Goal: Task Accomplishment & Management: Use online tool/utility

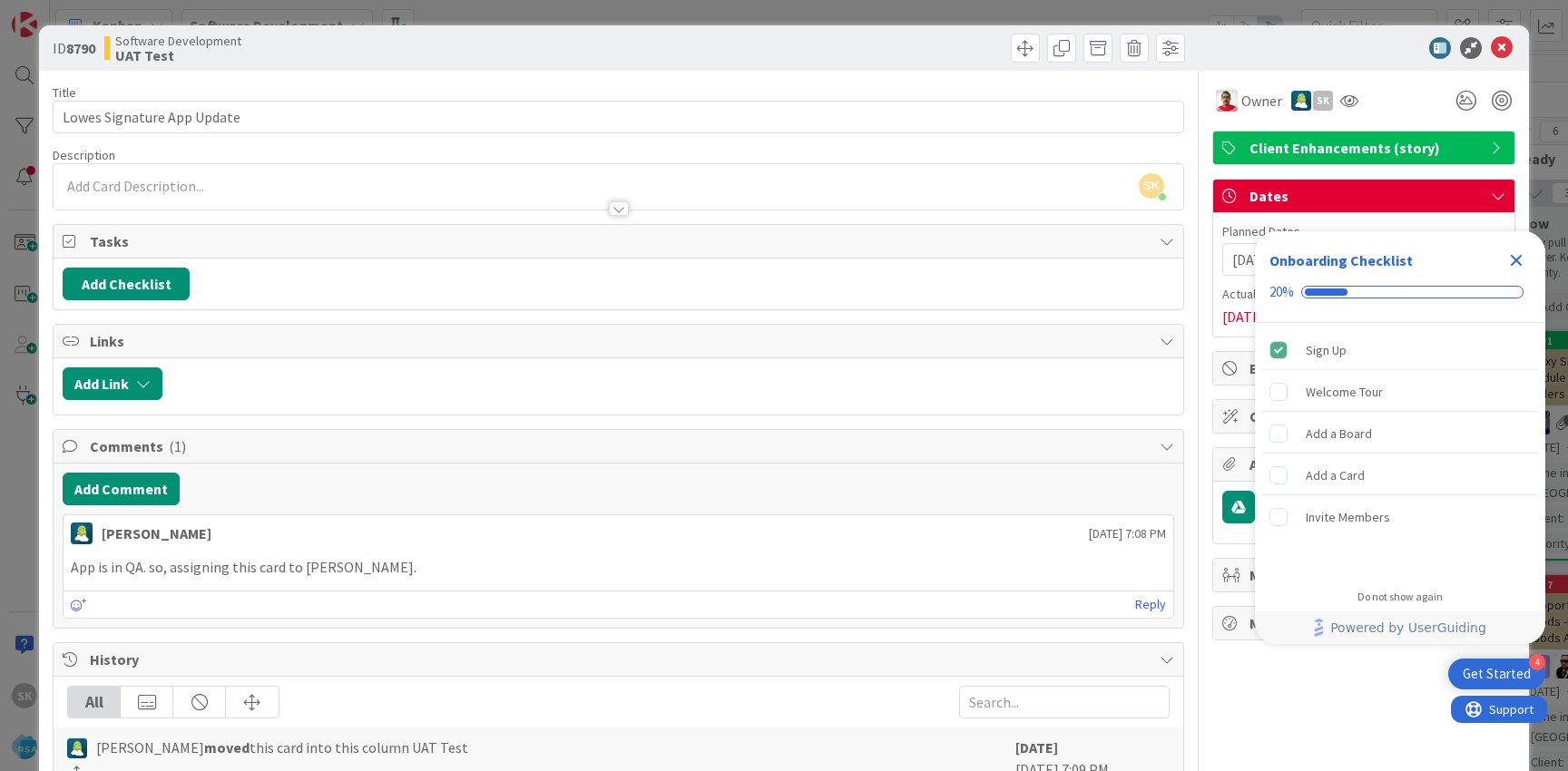
click at [1518, 259] on icon "Close Checklist" at bounding box center [1517, 260] width 12 height 12
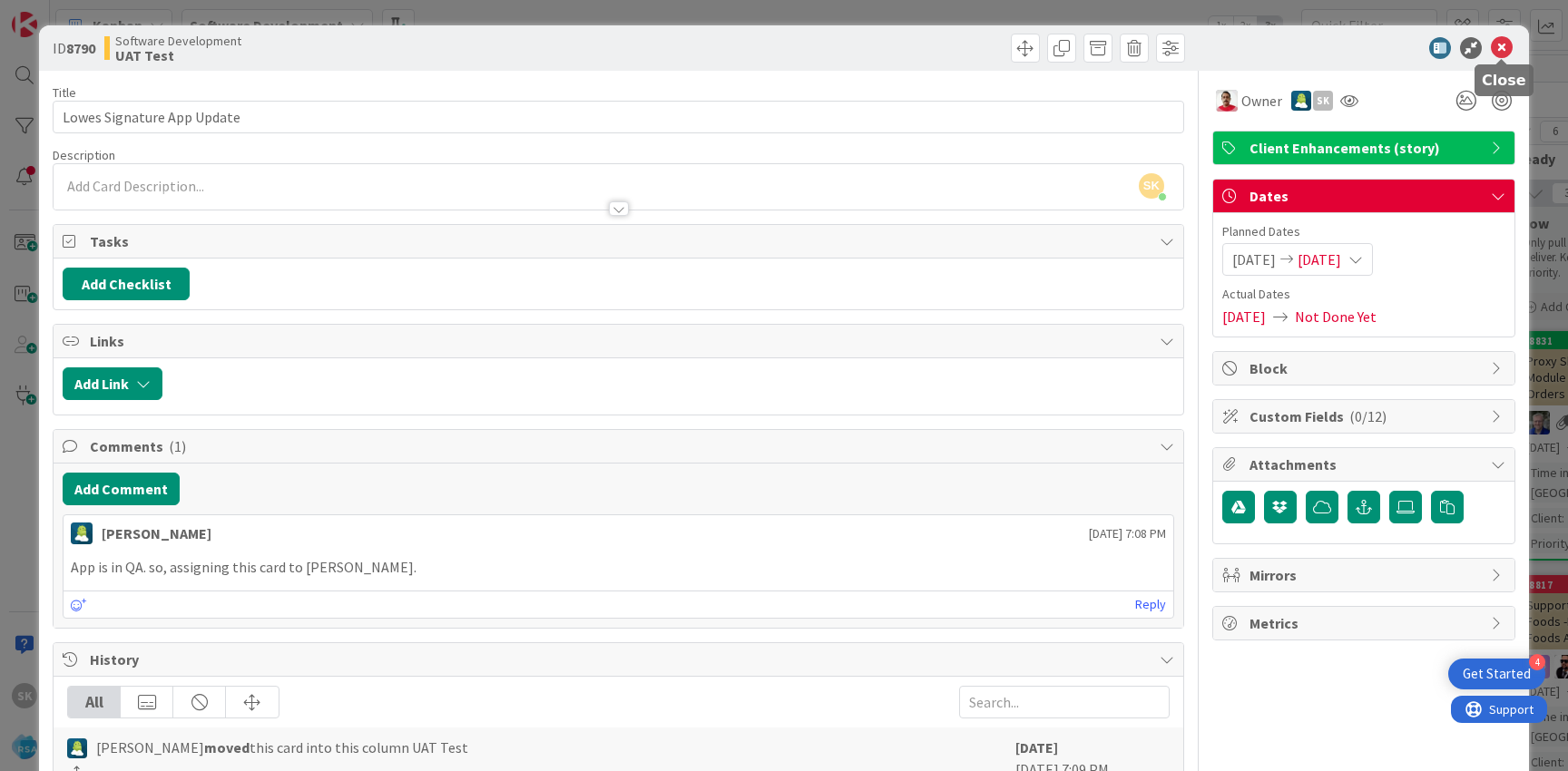
click at [1504, 43] on icon at bounding box center [1502, 49] width 22 height 22
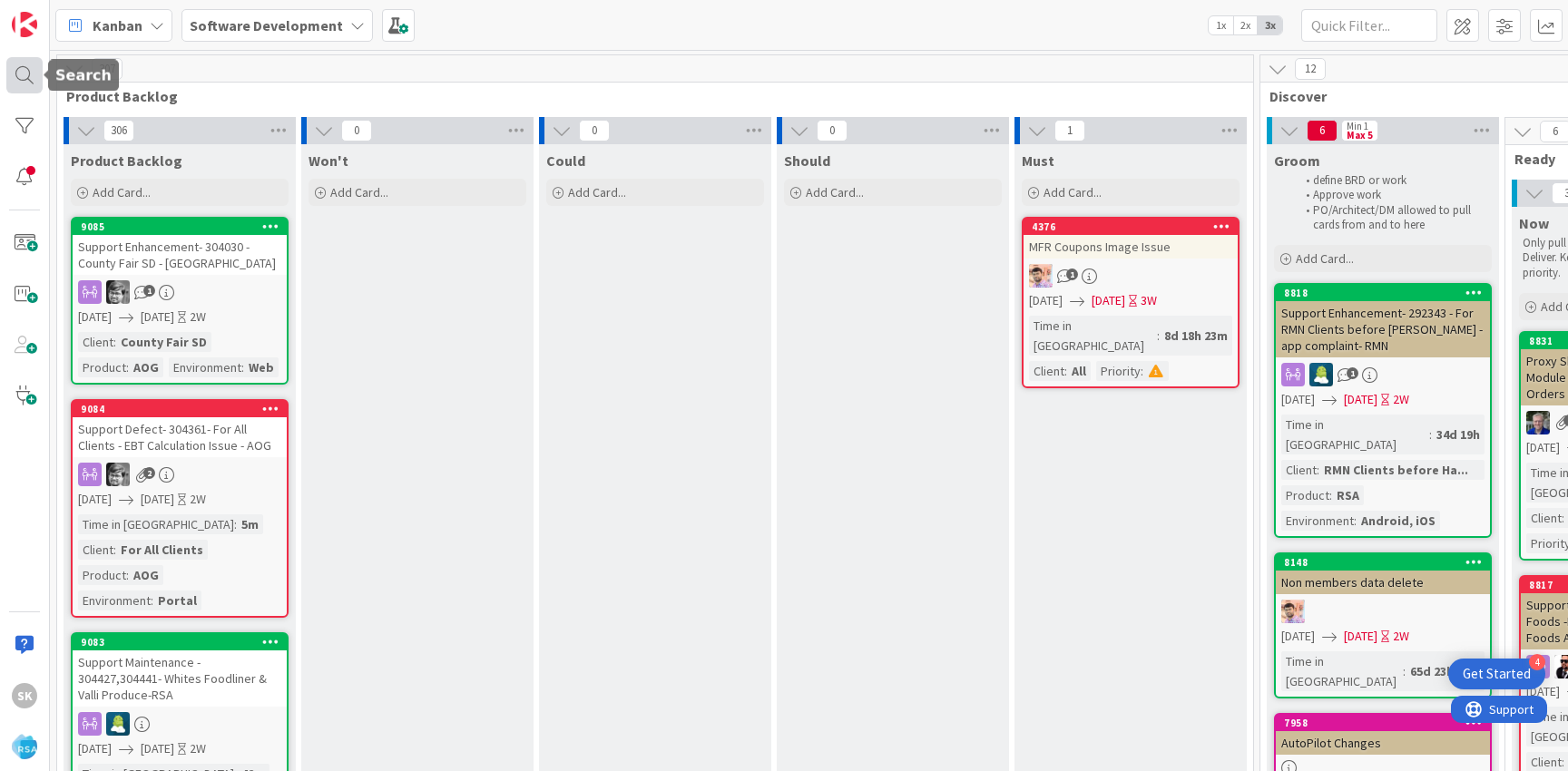
click at [37, 72] on div at bounding box center [25, 75] width 37 height 37
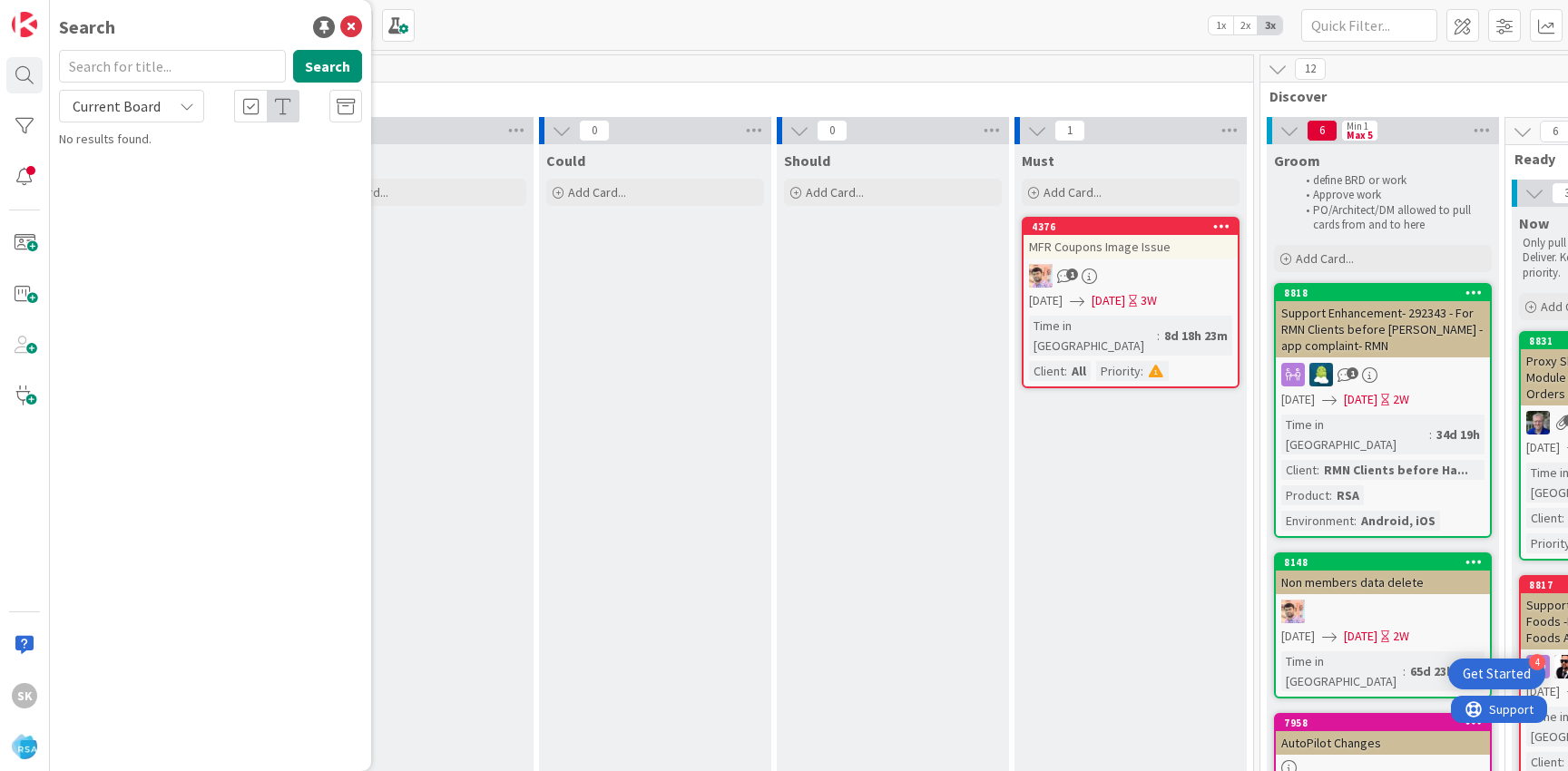
click at [204, 68] on input "text" at bounding box center [171, 66] width 226 height 33
click at [143, 56] on input "8790" at bounding box center [171, 66] width 226 height 33
paste input "89"
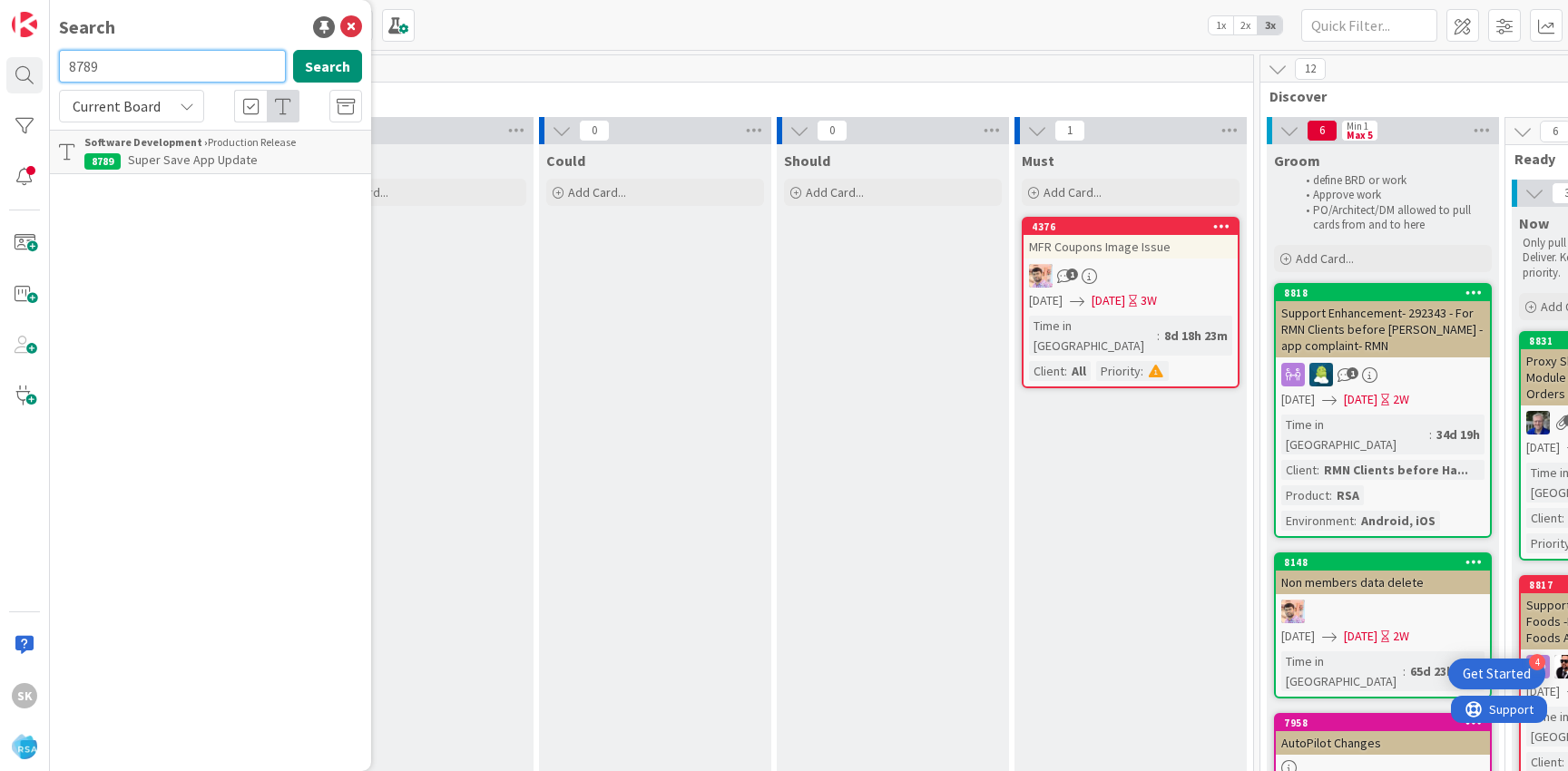
click at [130, 59] on input "8789" at bounding box center [171, 66] width 226 height 33
paste input "8"
type input "8788"
click at [195, 162] on span "Food King App Update" at bounding box center [189, 160] width 122 height 17
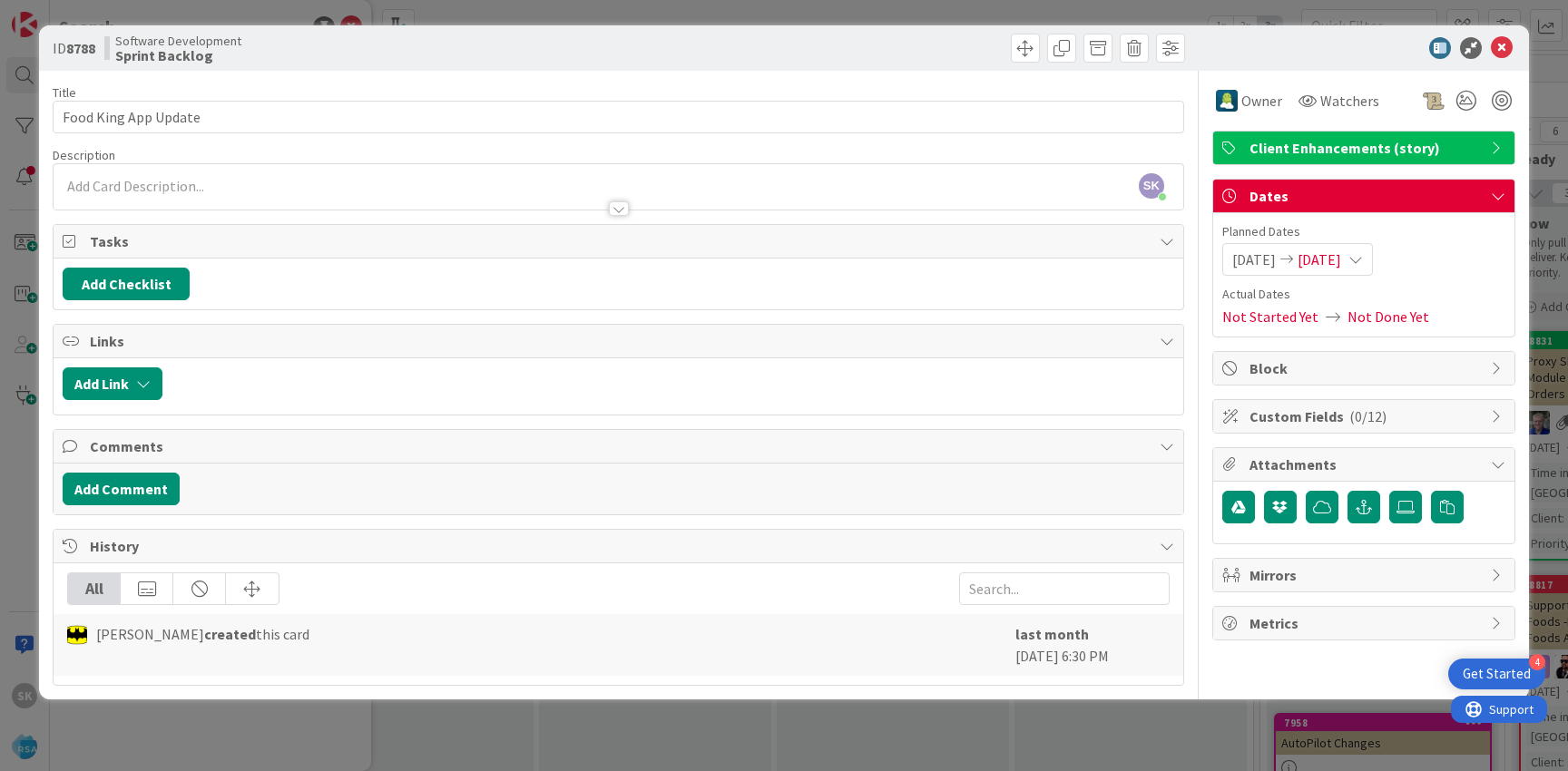
click at [197, 60] on b "Sprint Backlog" at bounding box center [179, 55] width 127 height 15
click at [1024, 50] on span at bounding box center [1025, 49] width 29 height 29
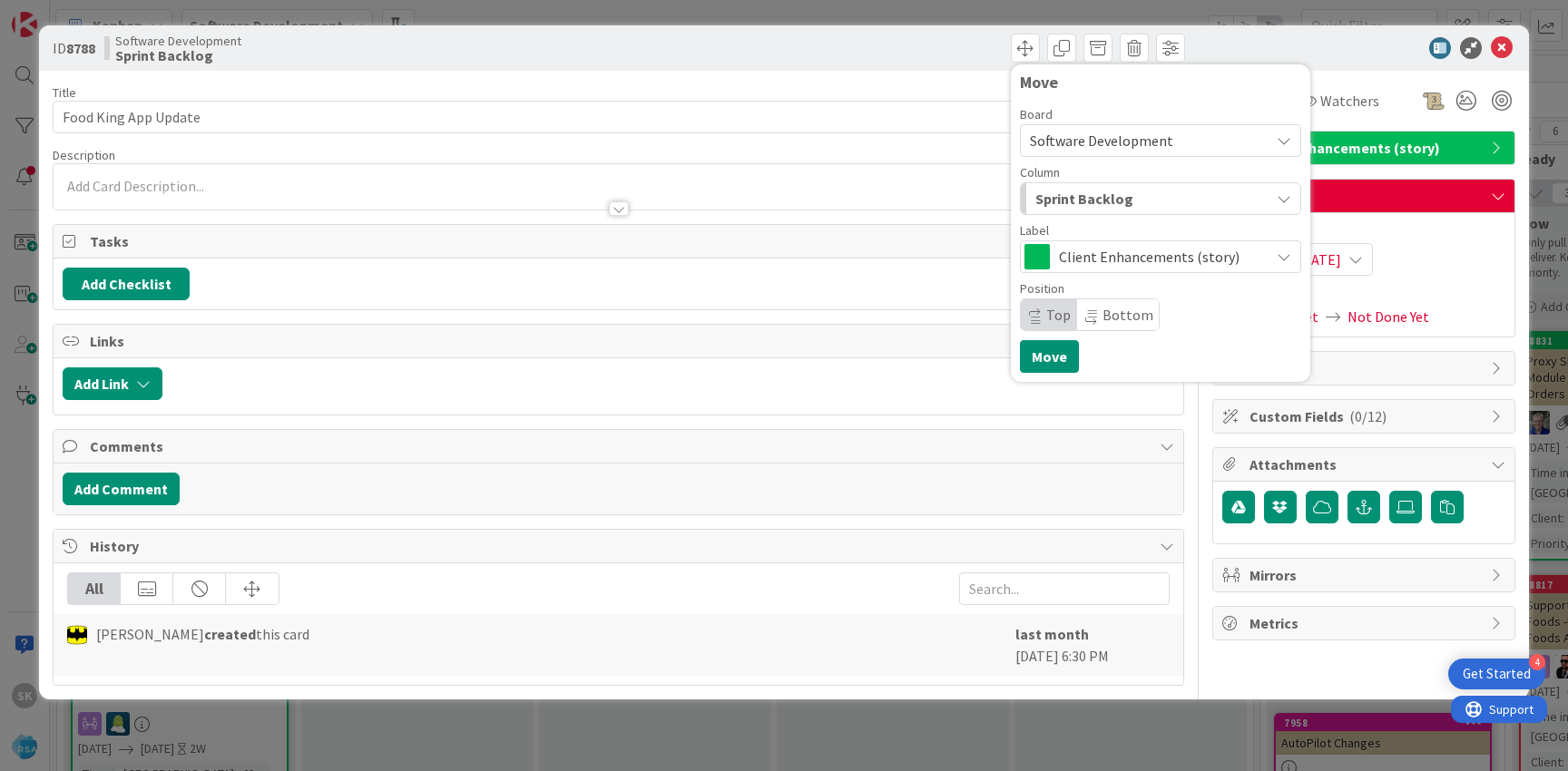
click at [1149, 202] on div "Sprint Backlog" at bounding box center [1150, 199] width 238 height 29
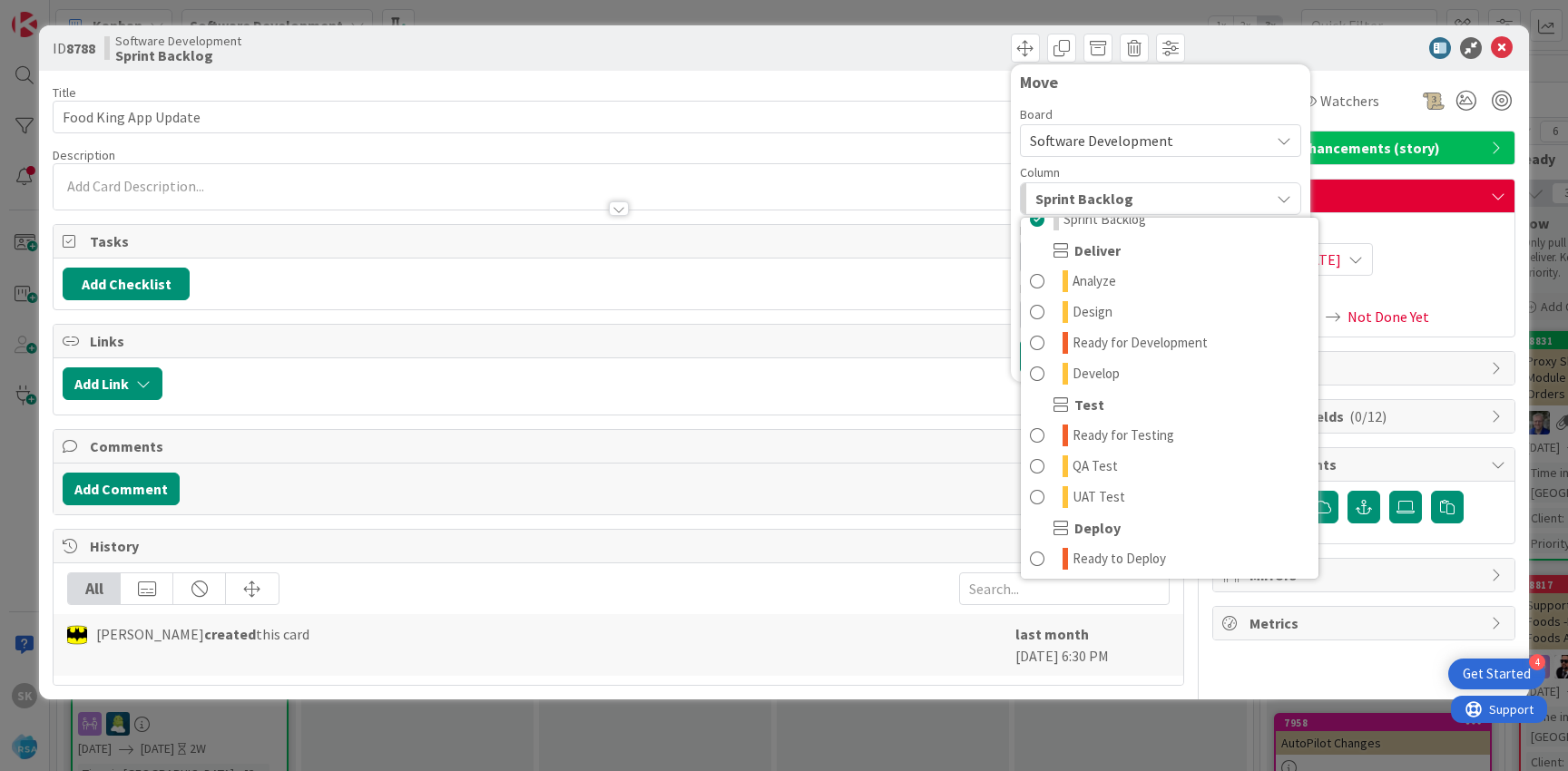
scroll to position [415, 0]
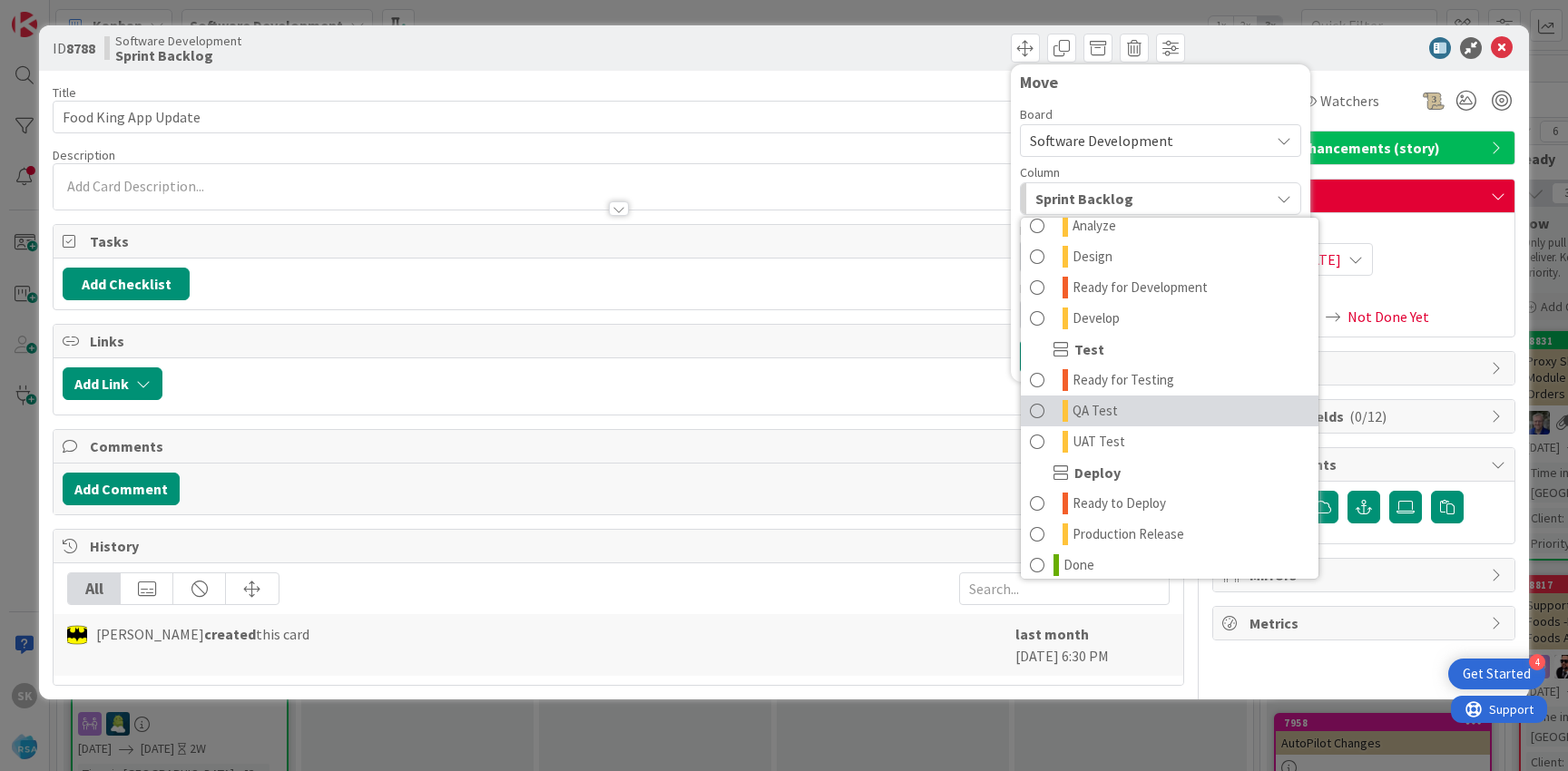
click at [1110, 417] on span "QA Test" at bounding box center [1095, 411] width 45 height 22
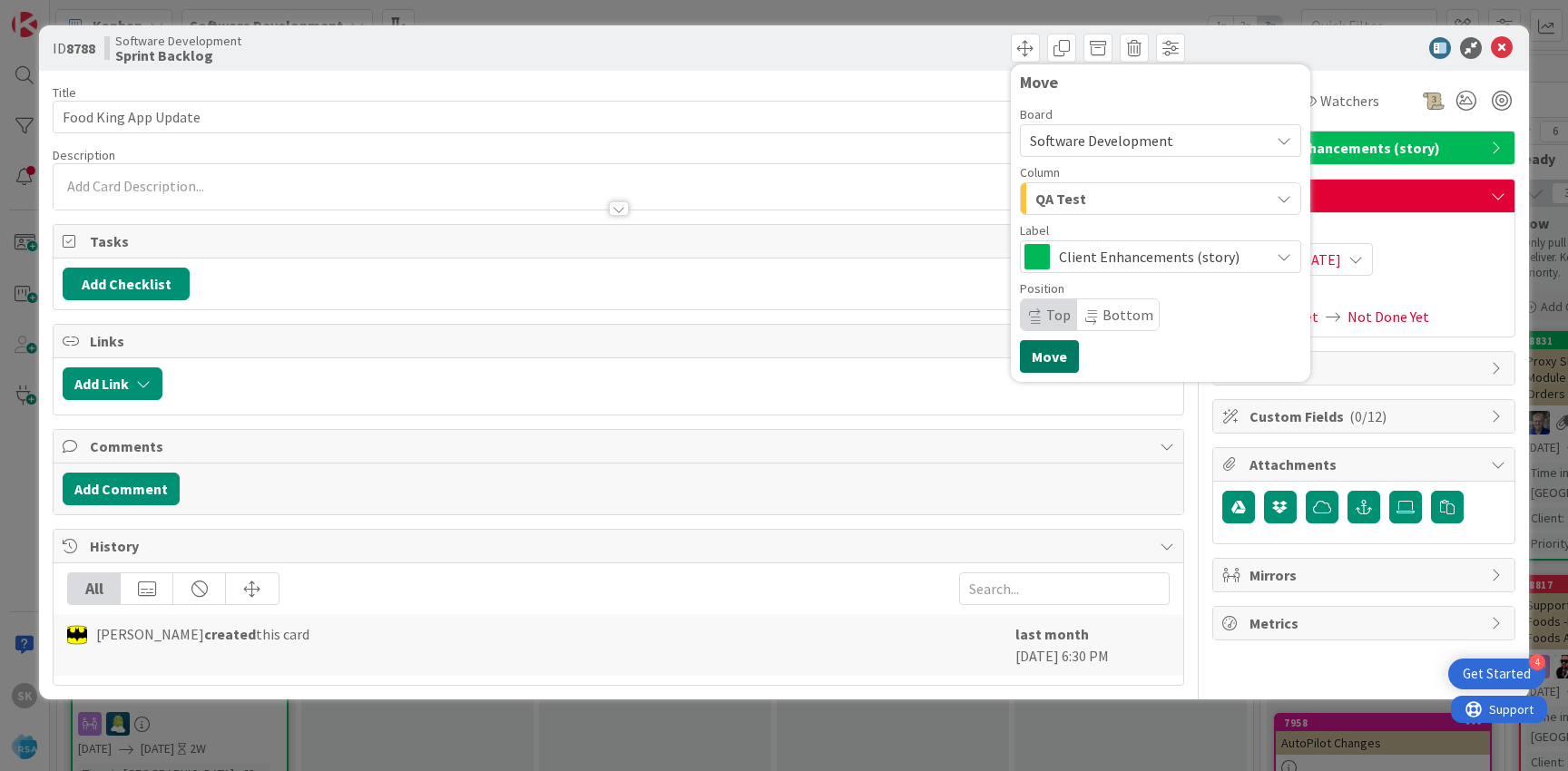
click at [1046, 347] on button "Move" at bounding box center [1049, 357] width 59 height 33
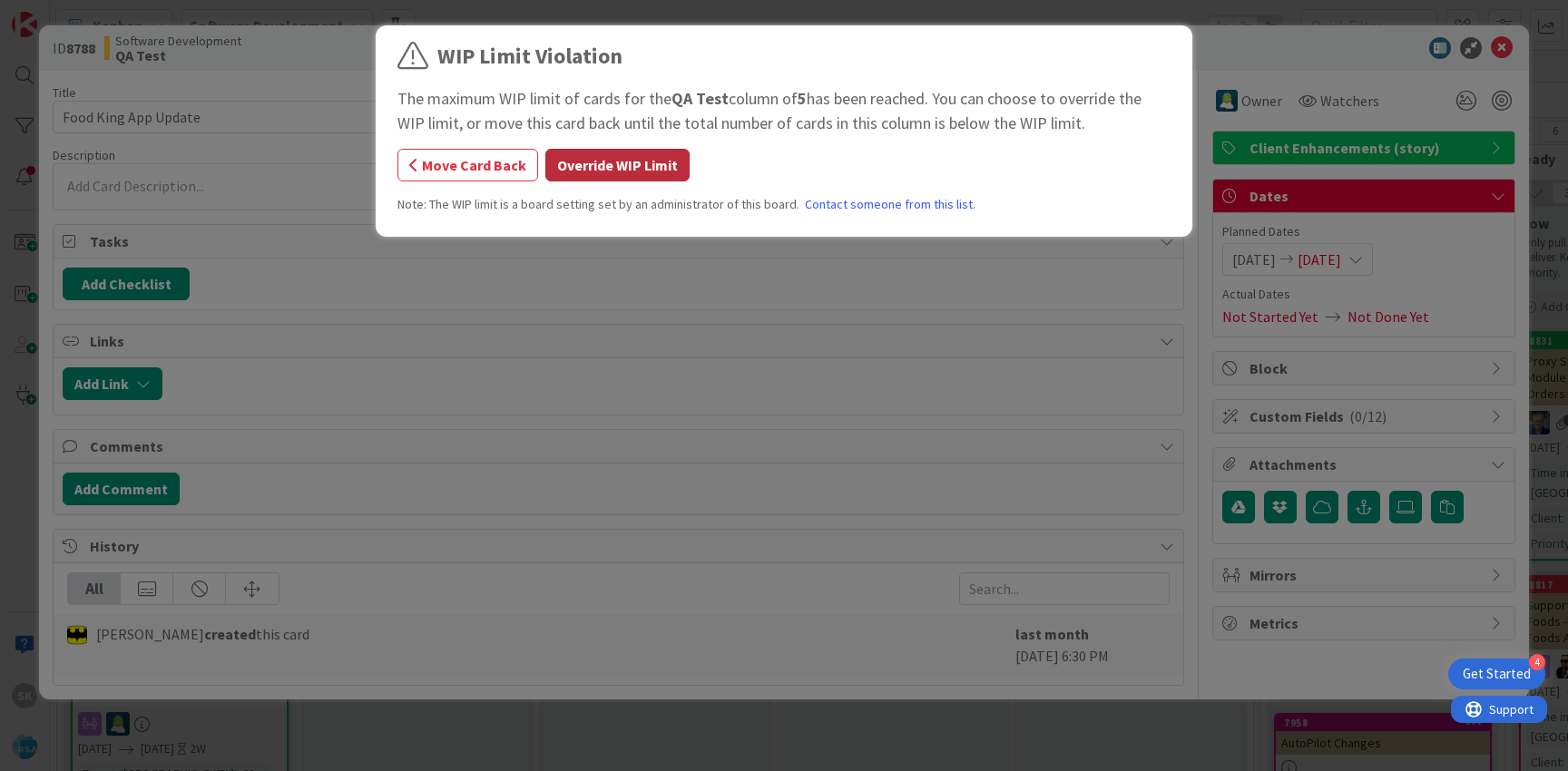
click at [614, 167] on button "Override WIP Limit" at bounding box center [617, 165] width 144 height 33
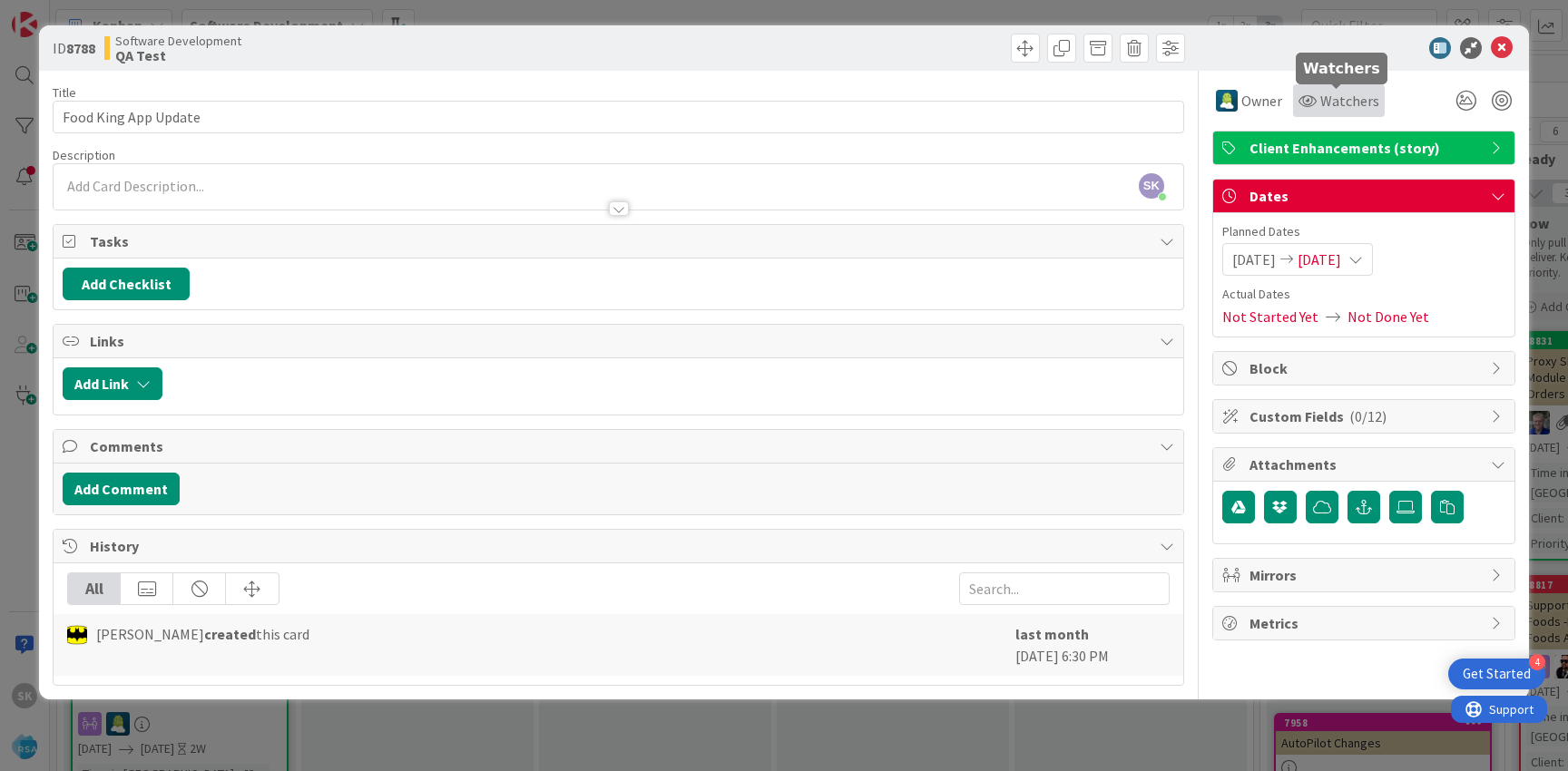
click at [1328, 97] on span "Watchers" at bounding box center [1350, 101] width 59 height 22
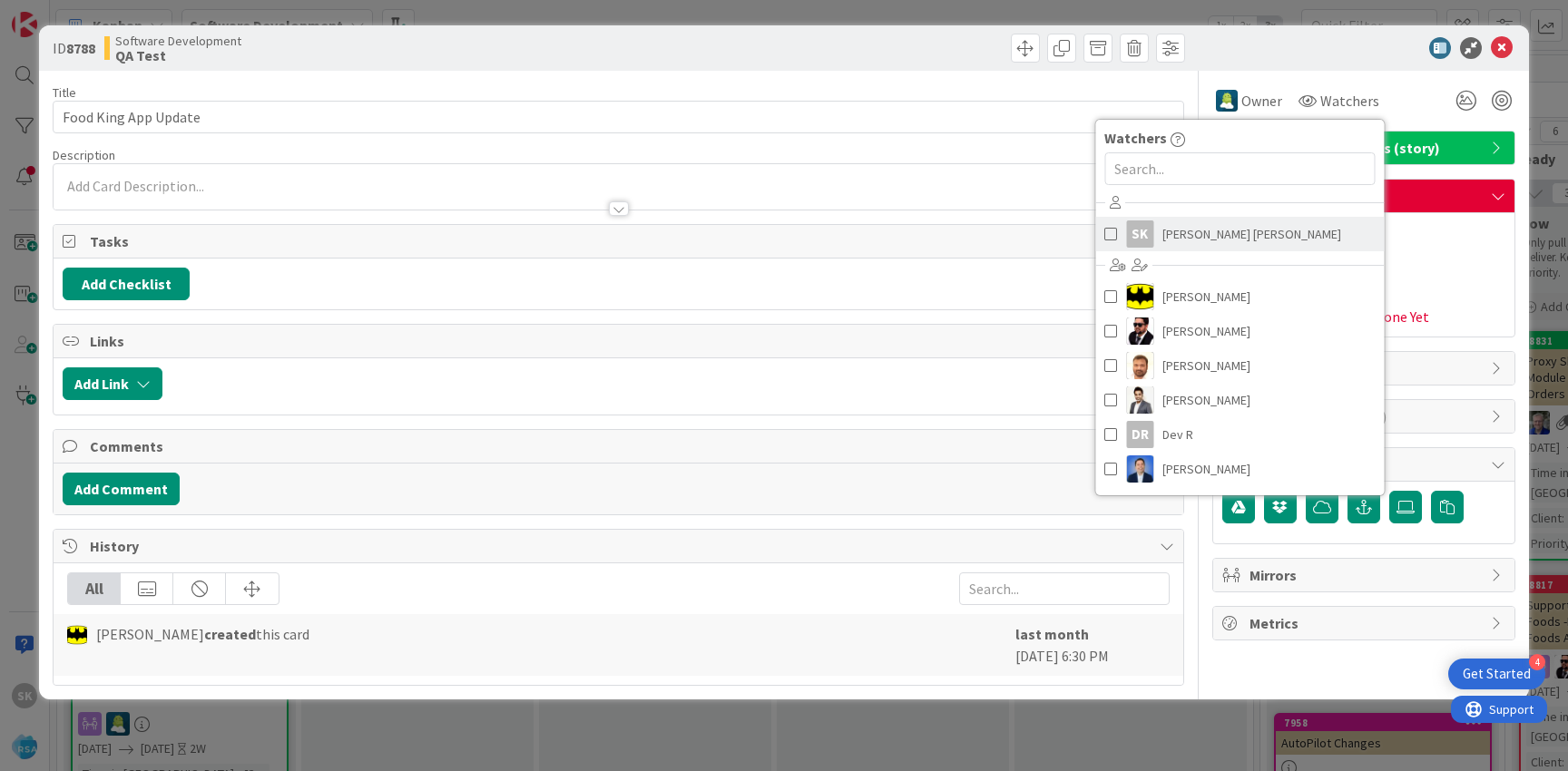
click at [1153, 228] on link "sk [PERSON_NAME] [PERSON_NAME]" at bounding box center [1239, 235] width 289 height 35
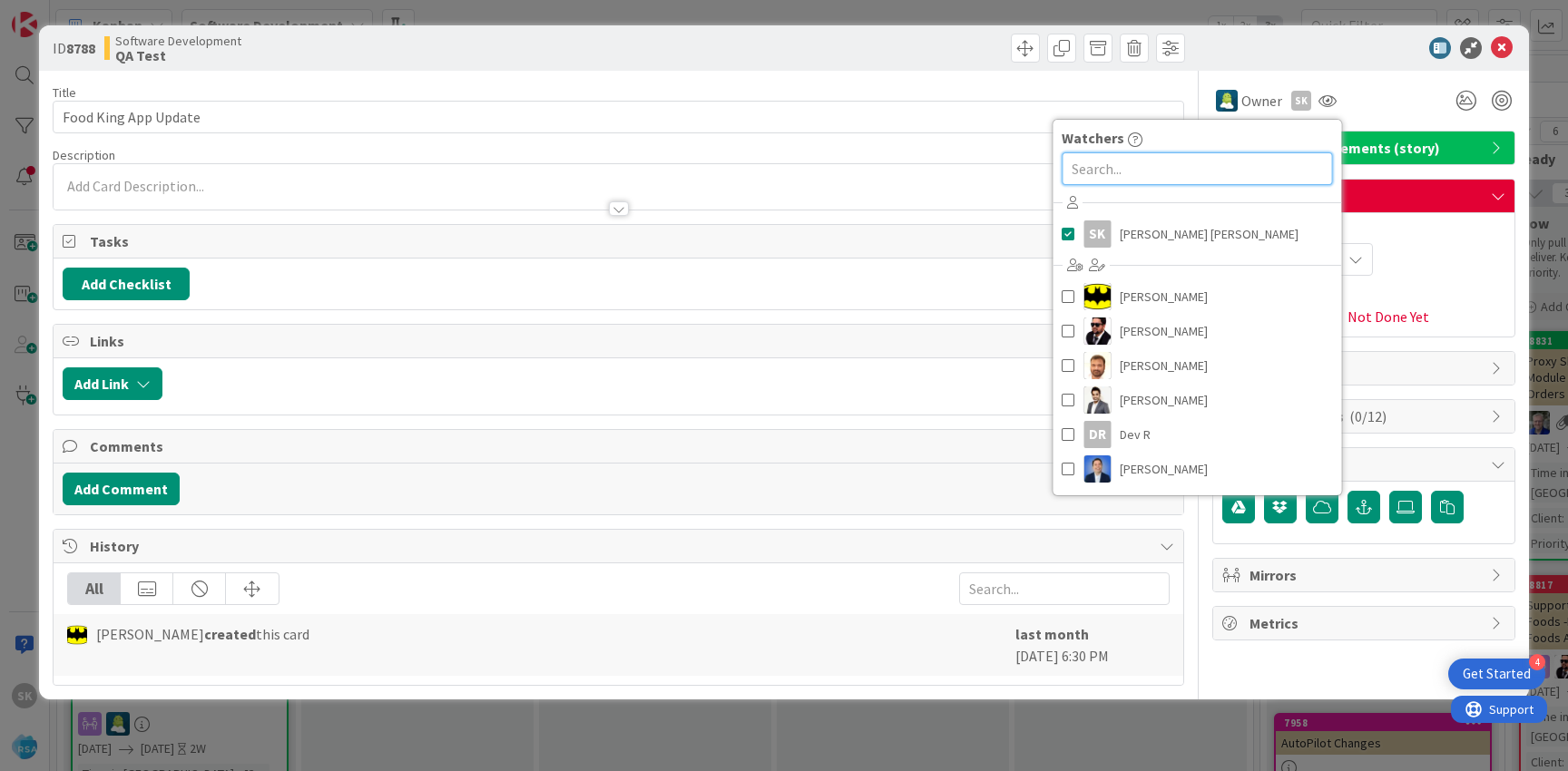
click at [1163, 172] on input "text" at bounding box center [1197, 169] width 271 height 33
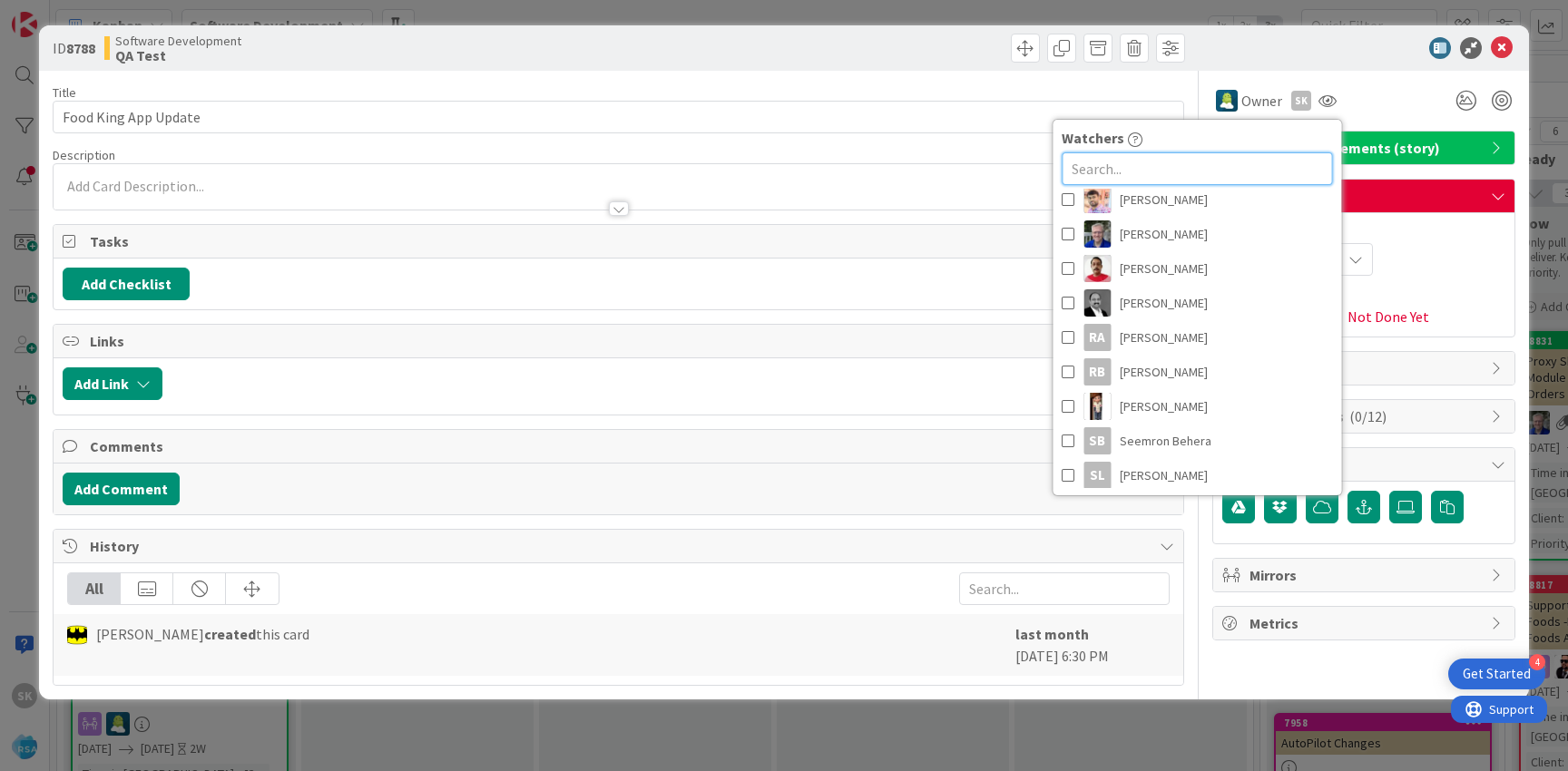
scroll to position [435, 0]
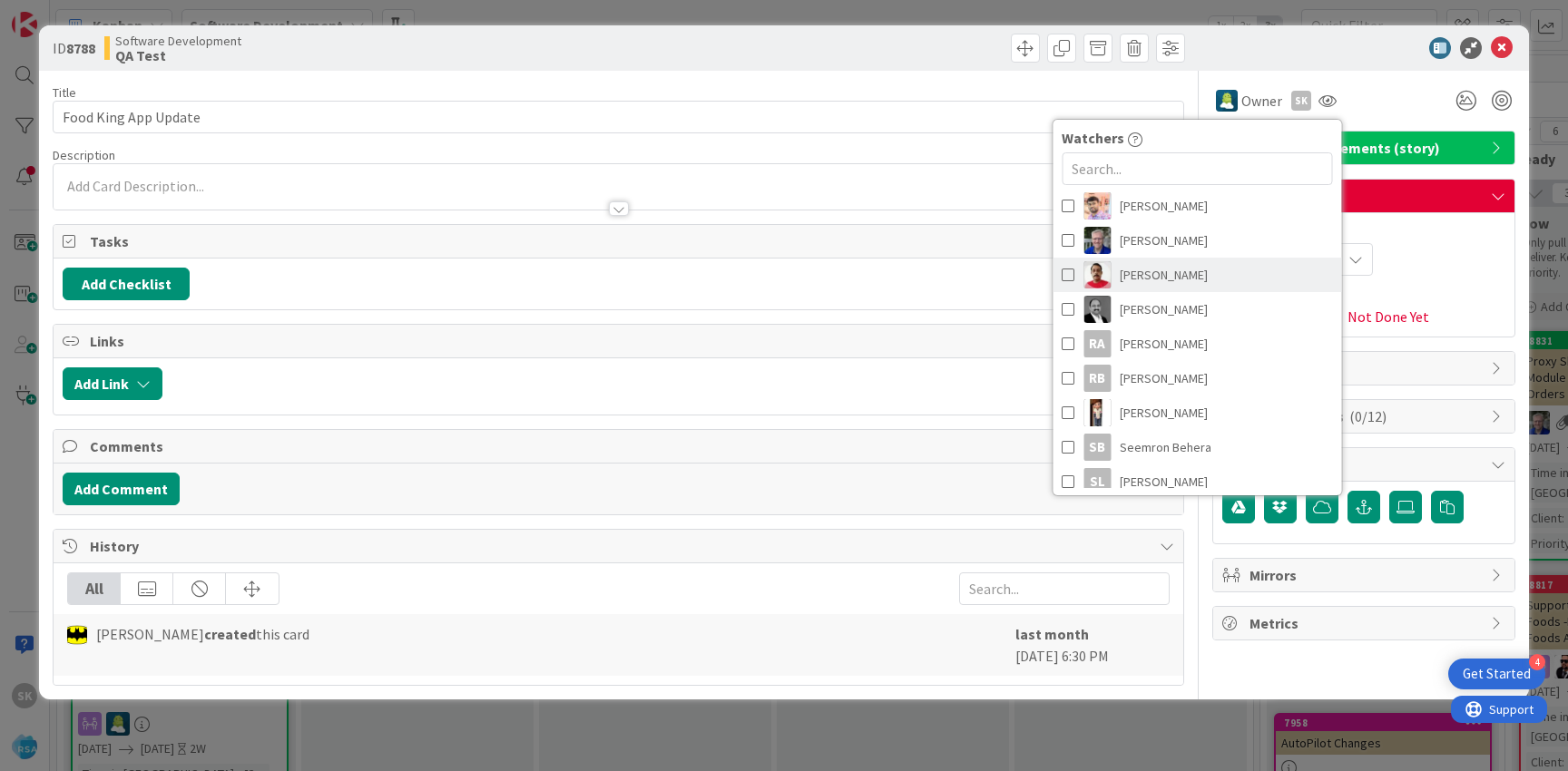
click at [1135, 270] on span "[PERSON_NAME]" at bounding box center [1164, 275] width 88 height 28
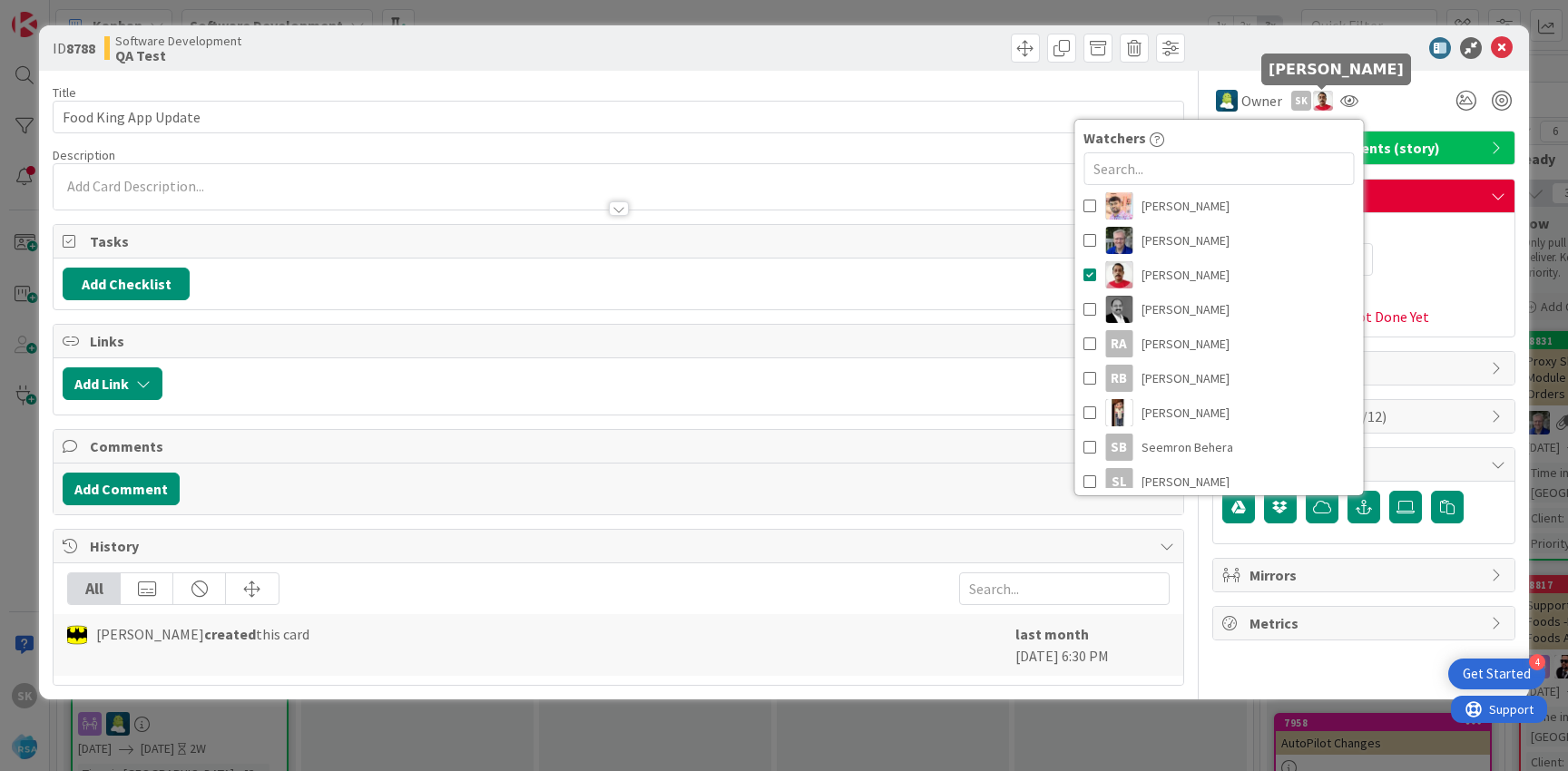
click at [1321, 105] on img at bounding box center [1323, 101] width 20 height 20
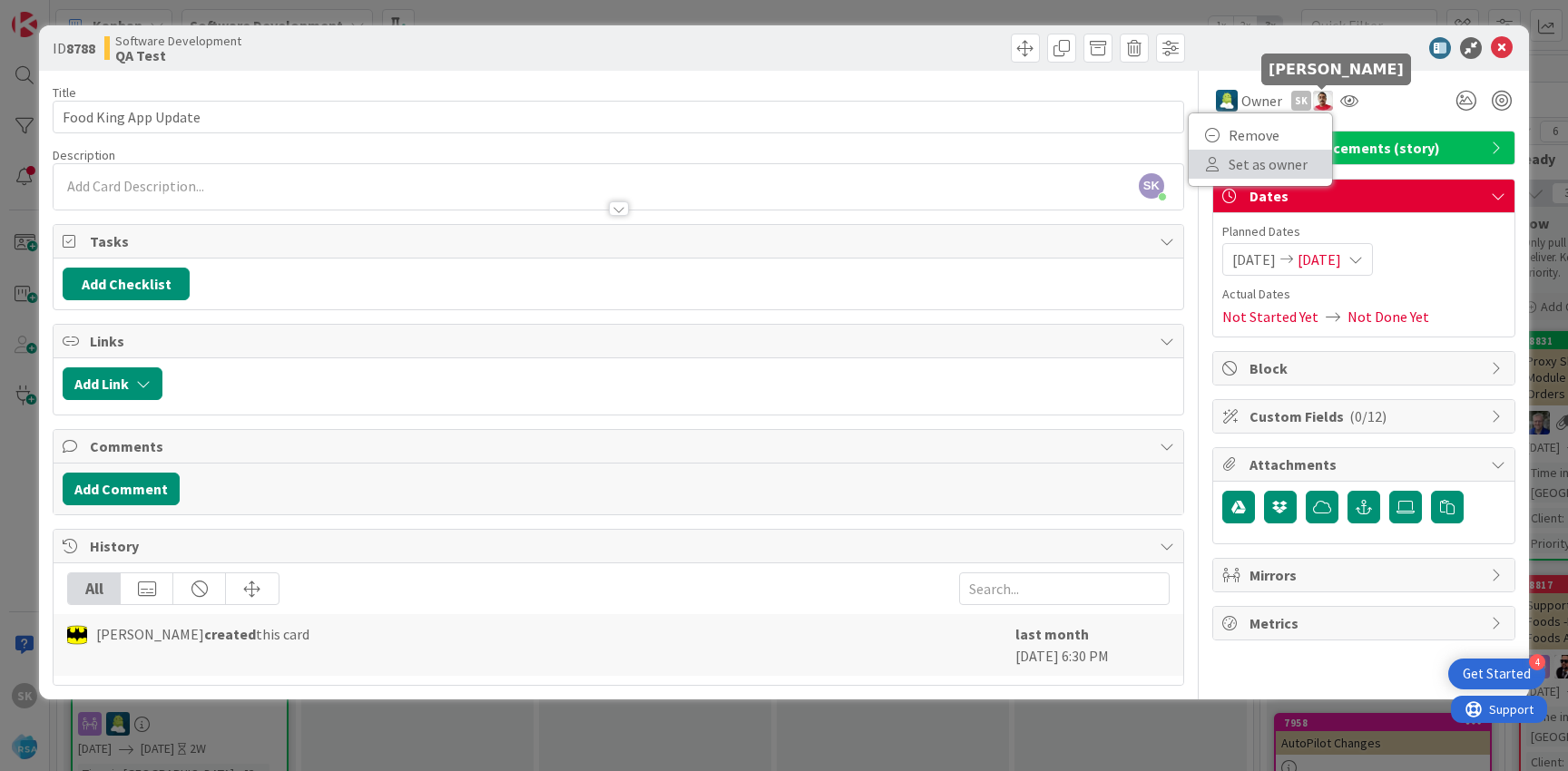
click at [1245, 164] on link "Set as owner" at bounding box center [1260, 164] width 143 height 29
